Goal: Find specific page/section: Find specific page/section

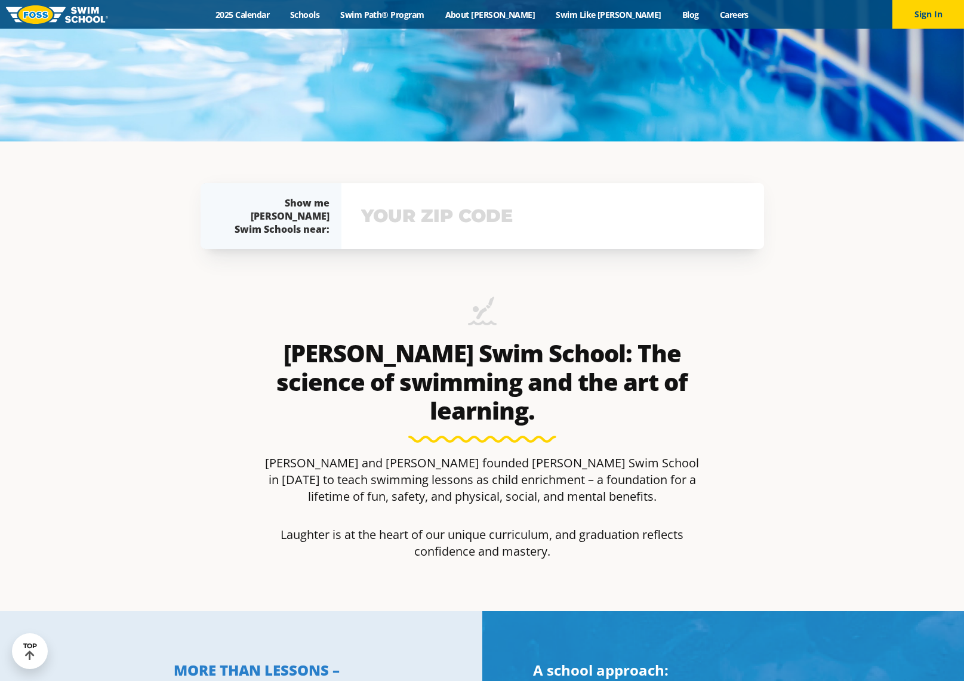
click at [423, 221] on input "text" at bounding box center [552, 216] width 389 height 35
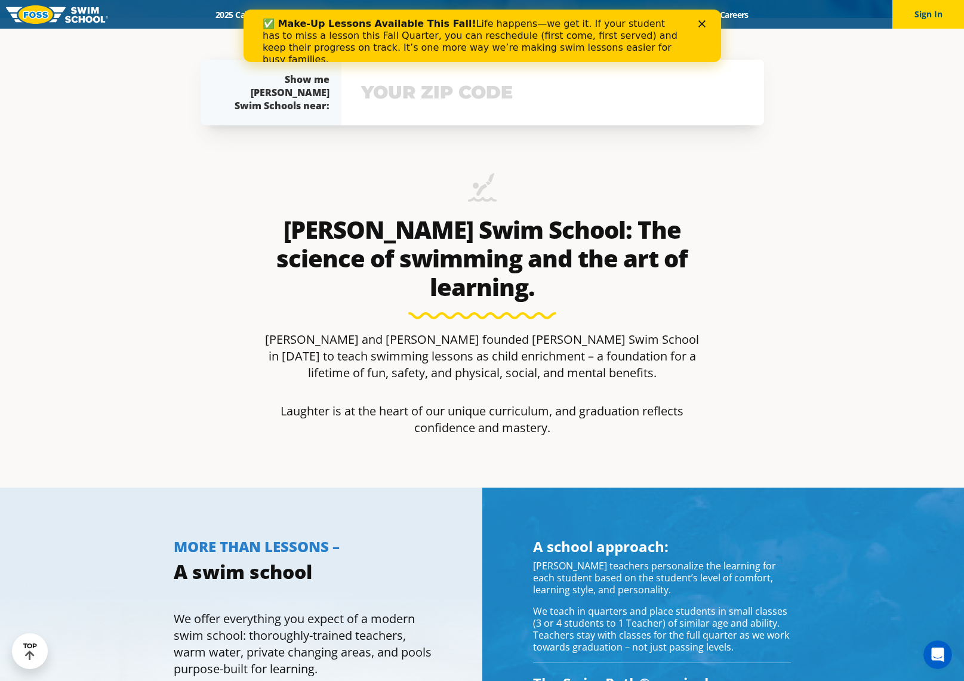
click at [416, 81] on input "text" at bounding box center [552, 92] width 389 height 35
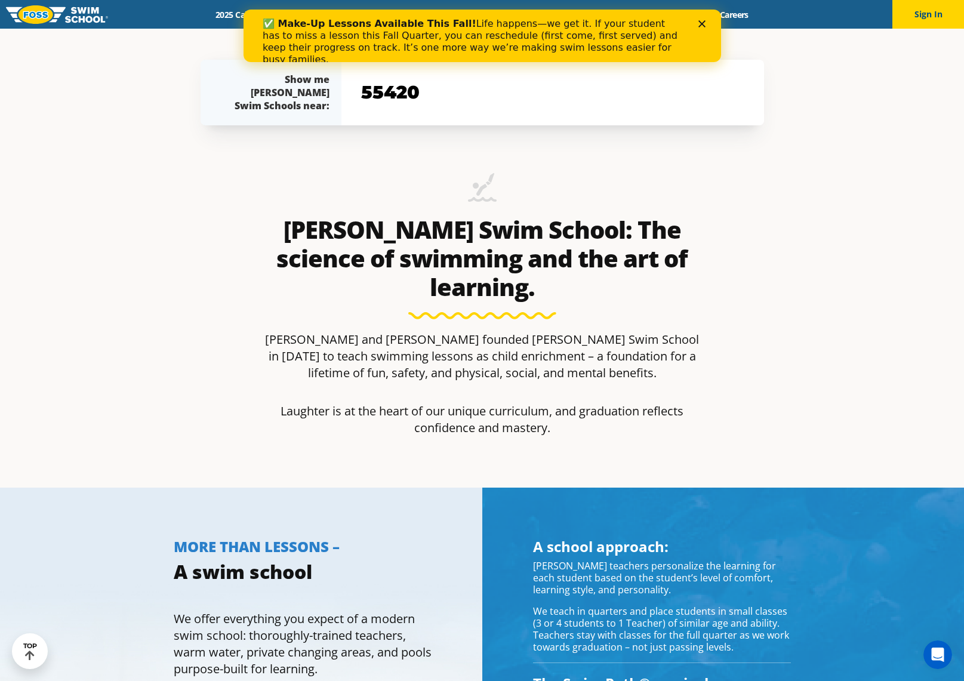
type input "55420"
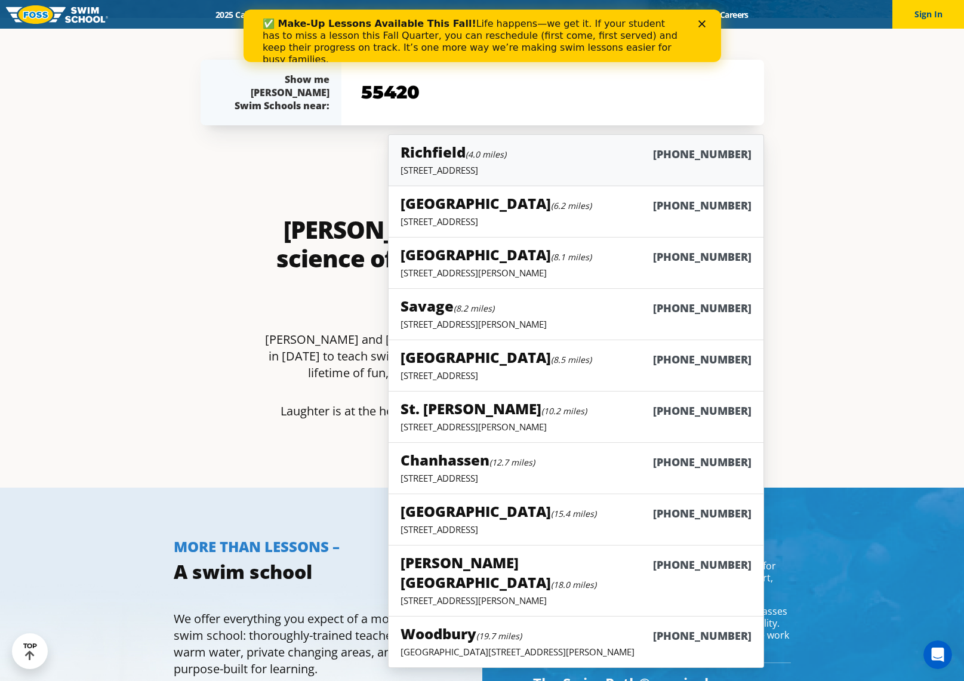
click at [467, 170] on p "2902 W 66th Street, Richfield, MN 55423" at bounding box center [576, 170] width 350 height 12
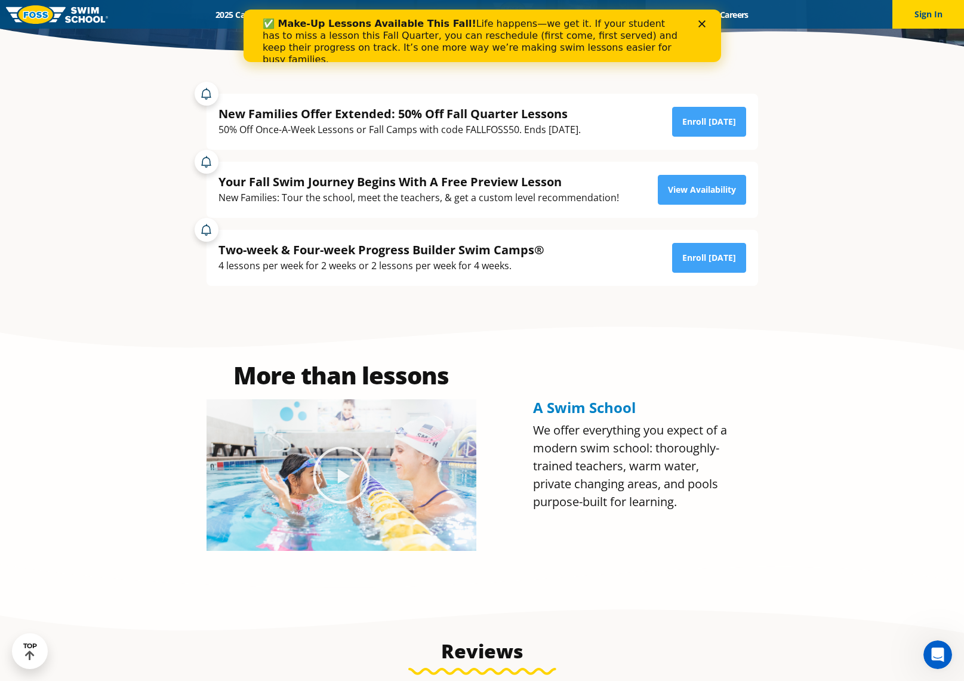
scroll to position [179, 0]
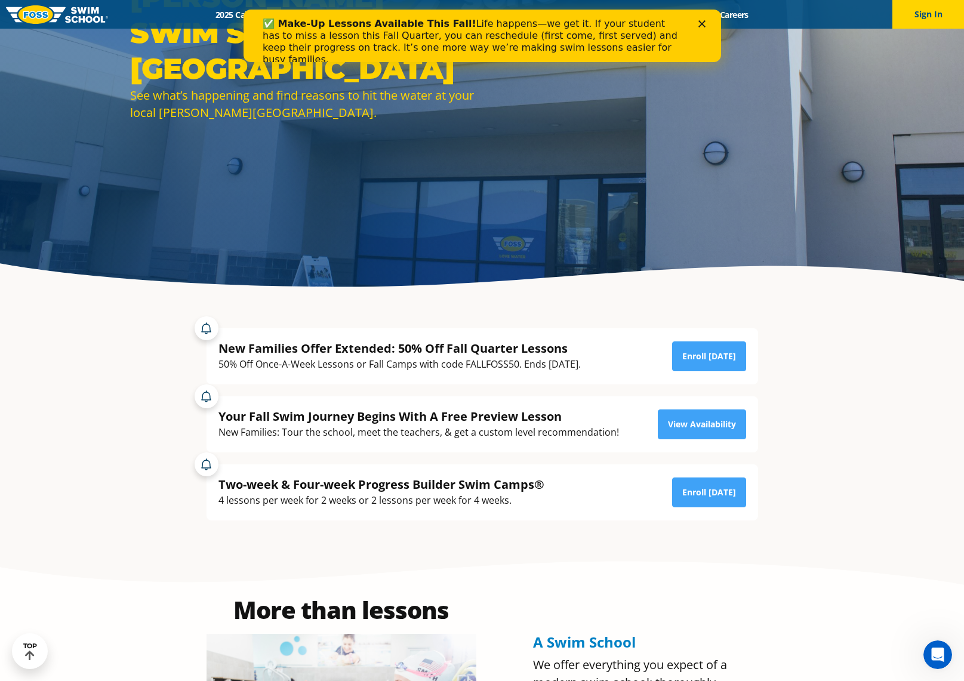
click at [700, 23] on icon "Close" at bounding box center [701, 23] width 7 height 7
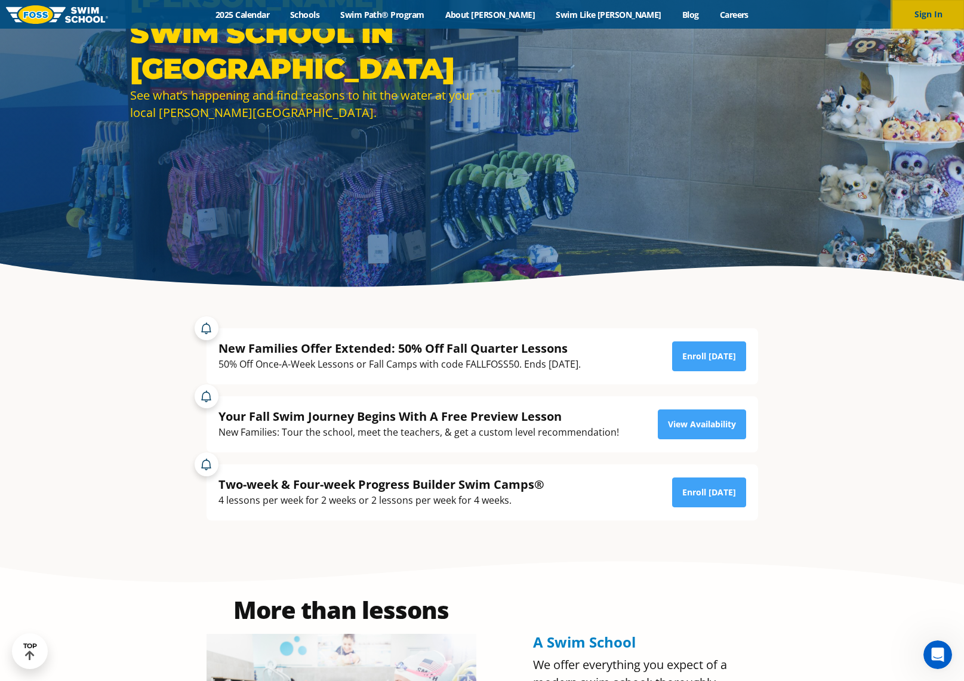
click at [936, 9] on button "Sign In" at bounding box center [929, 14] width 72 height 29
